Goal: Check status

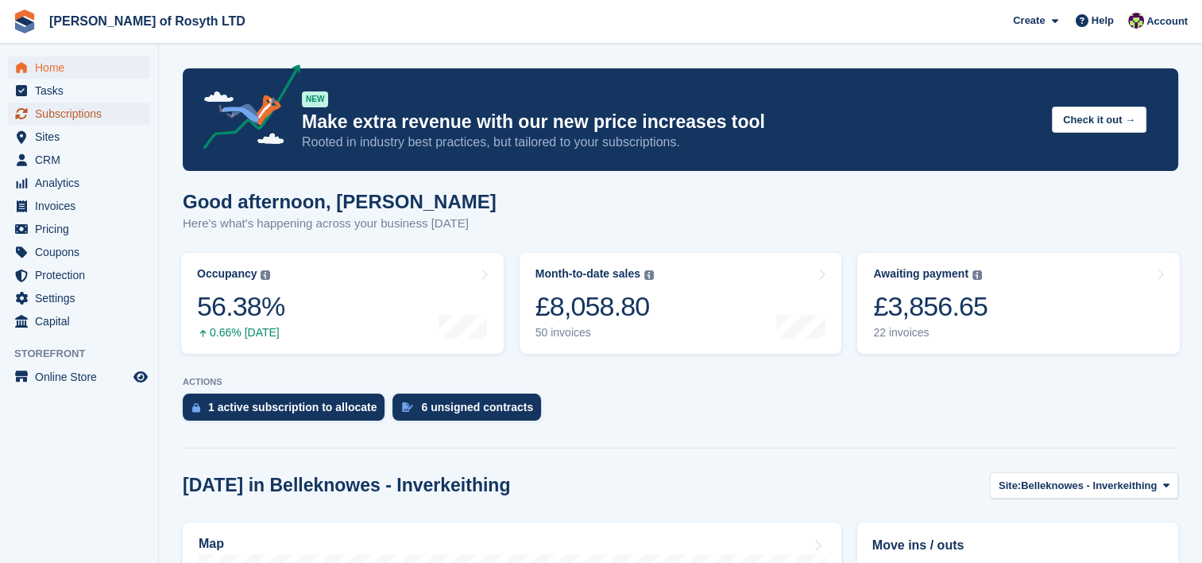
click at [54, 119] on span "Subscriptions" at bounding box center [82, 113] width 95 height 22
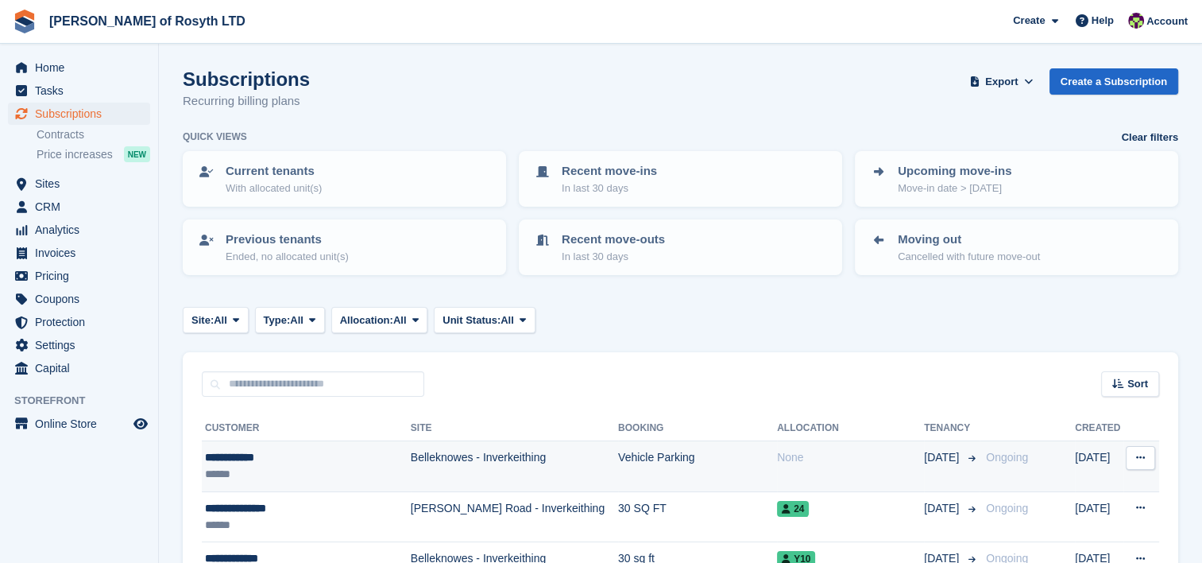
click at [236, 450] on div "**********" at bounding box center [301, 457] width 192 height 17
